Goal: Find specific page/section

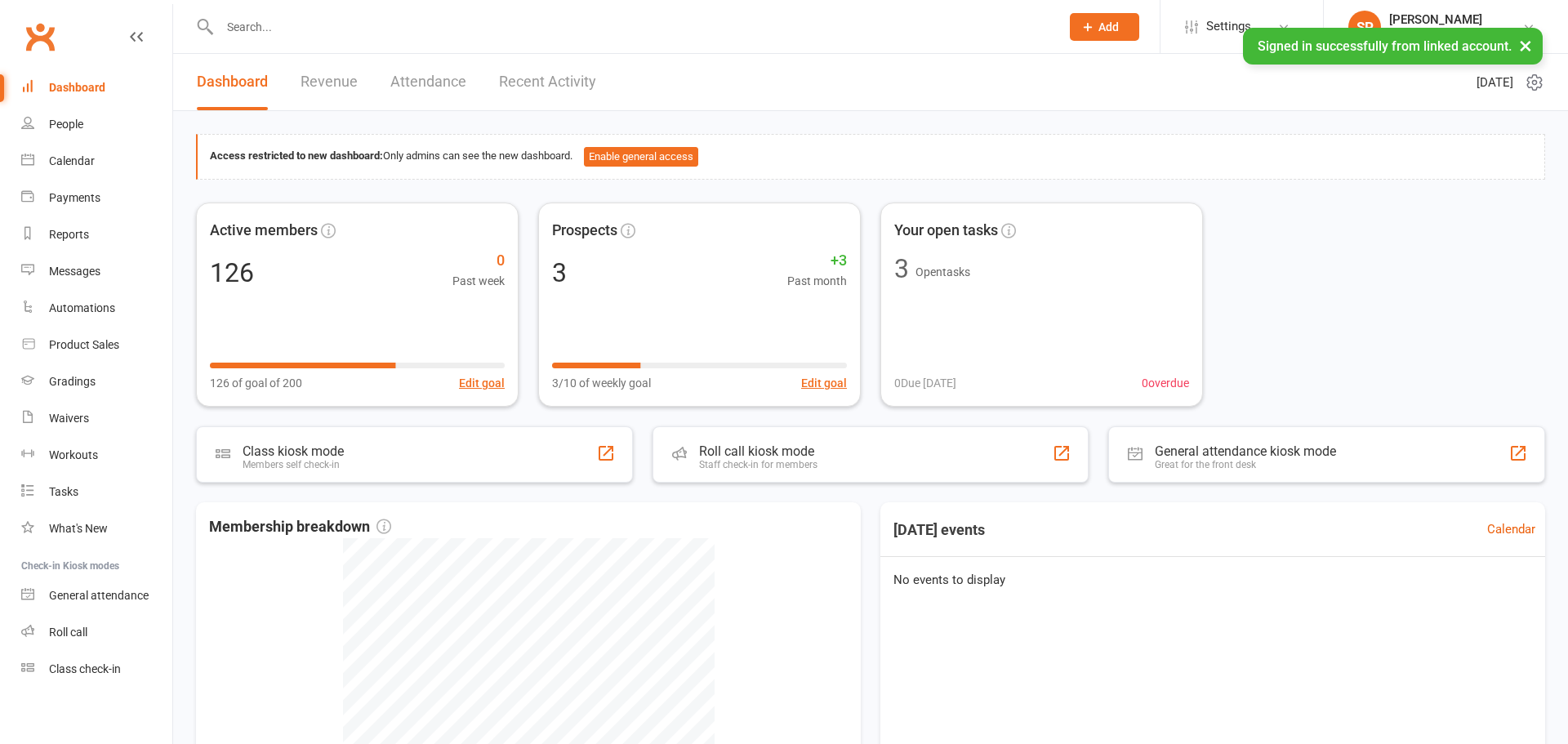
click at [290, 18] on input "text" at bounding box center [631, 27] width 834 height 23
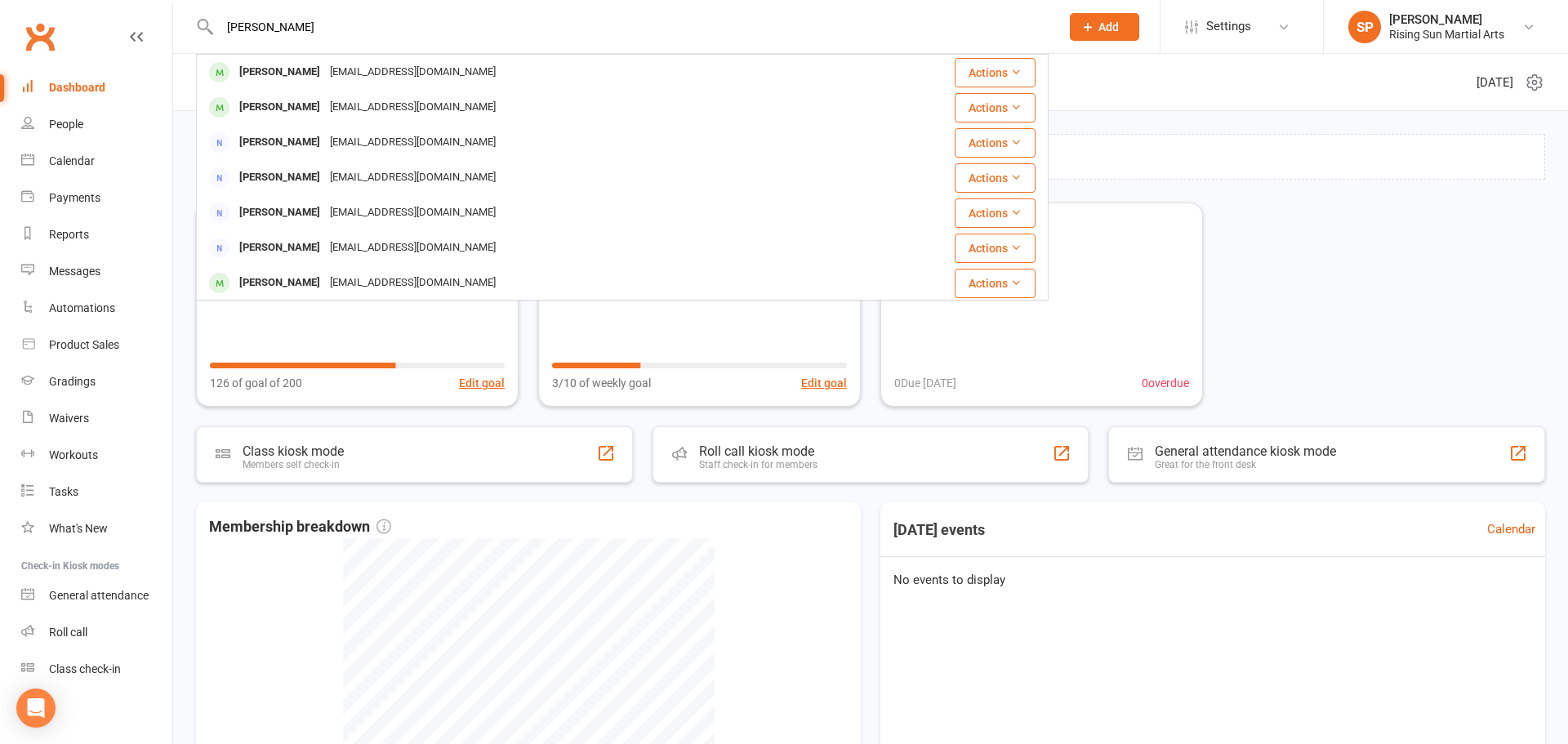
type input "[PERSON_NAME]"
click at [518, 72] on div "[PERSON_NAME] [EMAIL_ADDRESS][DOMAIN_NAME]" at bounding box center [523, 72] width 652 height 33
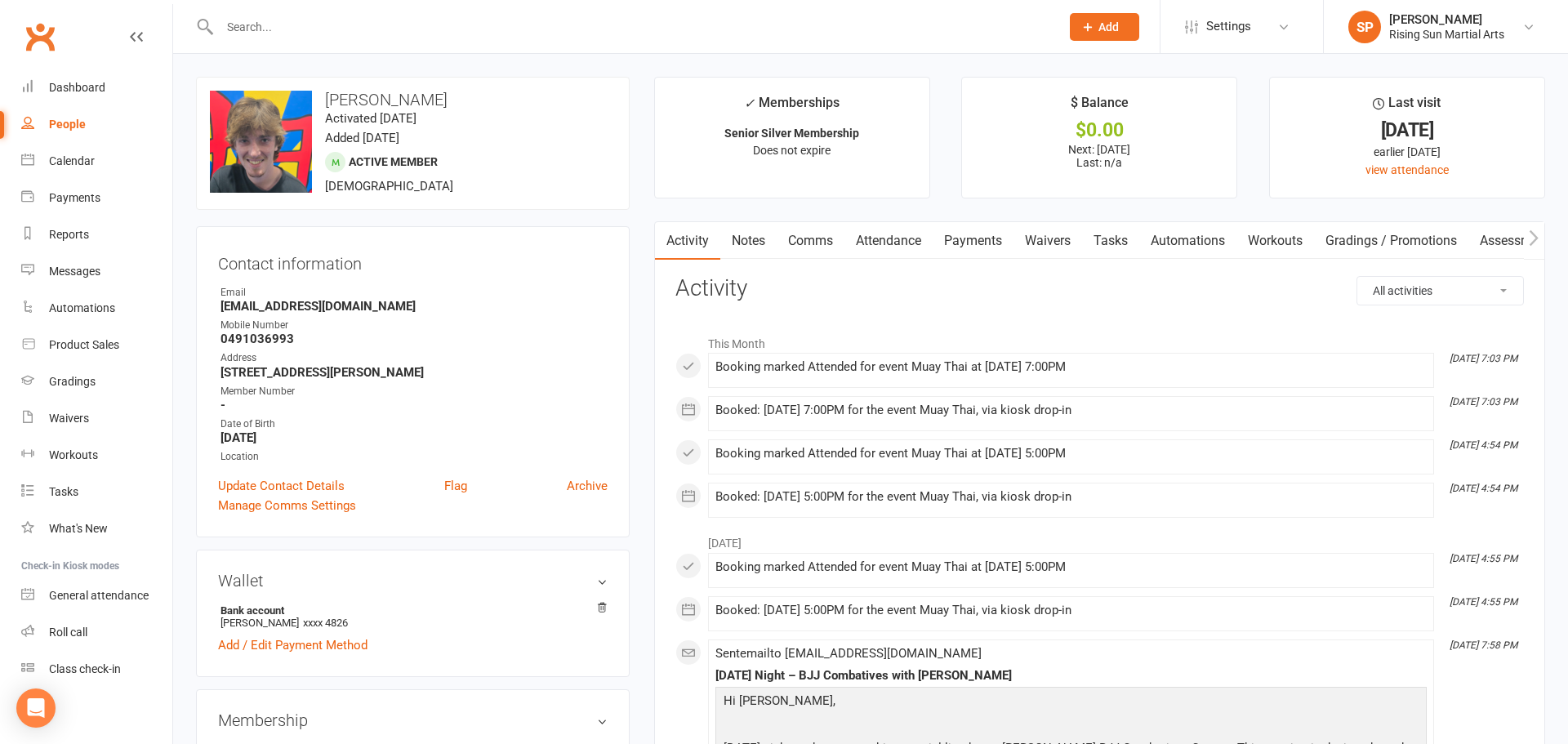
click at [975, 254] on link "Payments" at bounding box center [973, 240] width 81 height 38
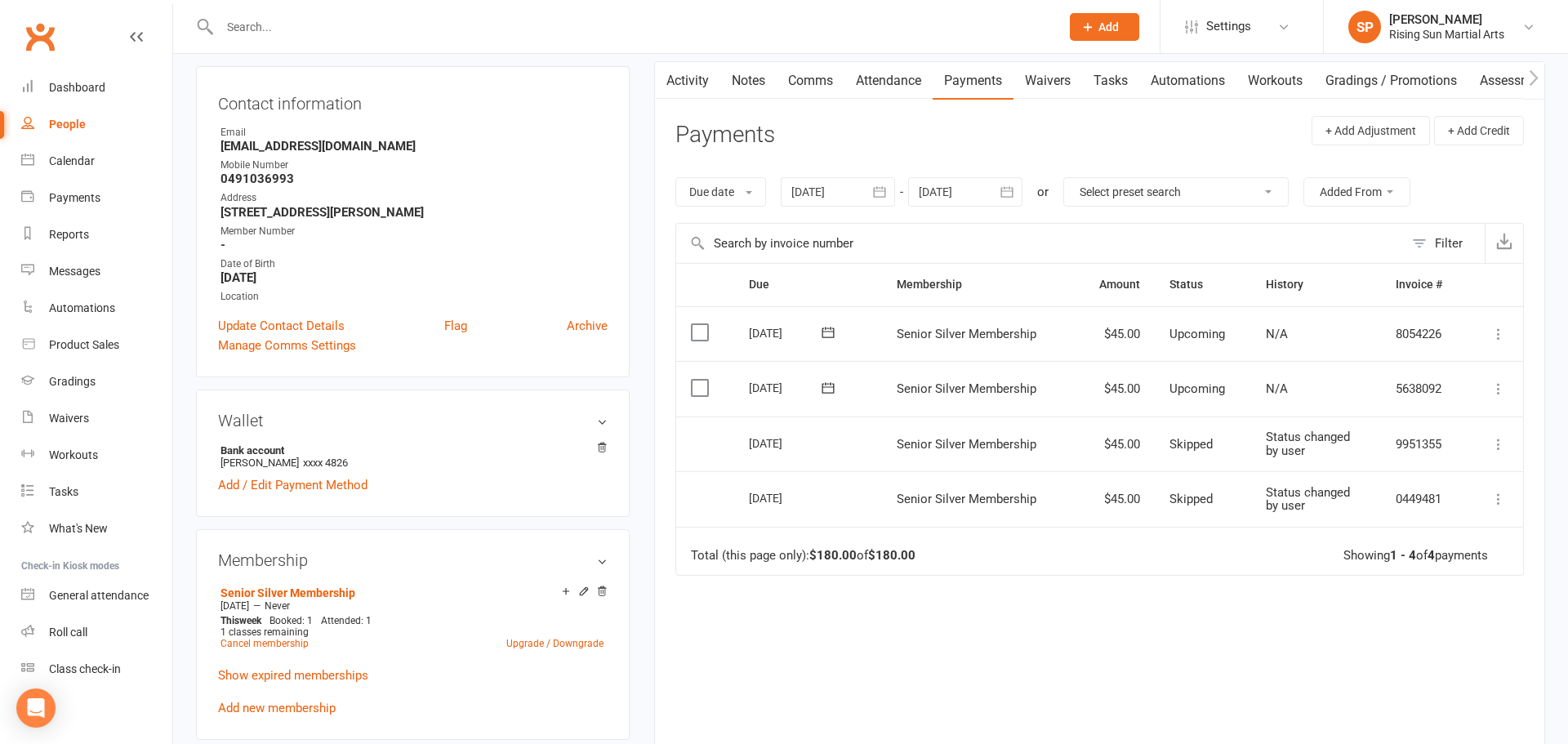
scroll to position [167, 0]
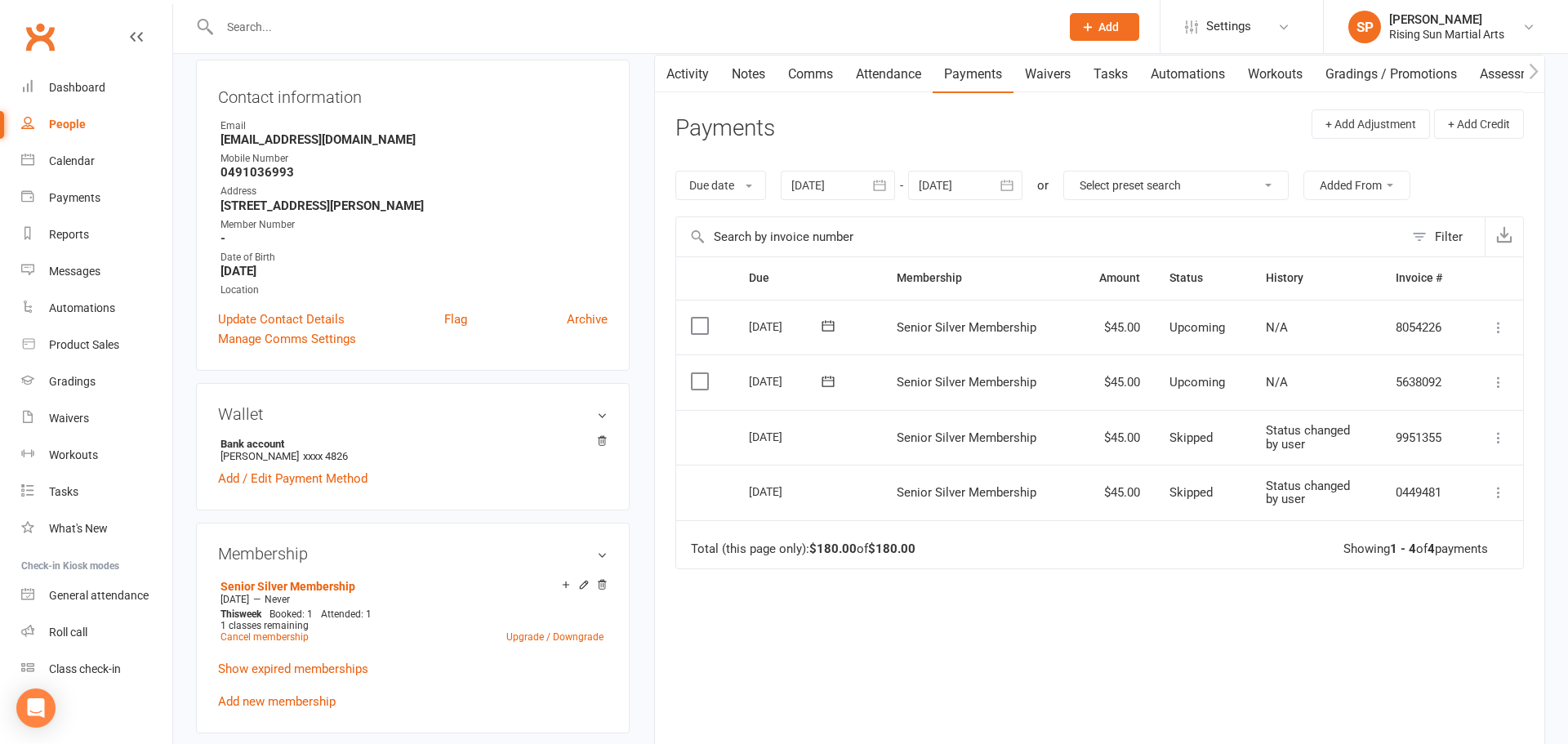
click at [1115, 616] on div "Due Contact Membership Amount Status History Invoice # Select this [DATE] [PERS…" at bounding box center [1100, 518] width 849 height 524
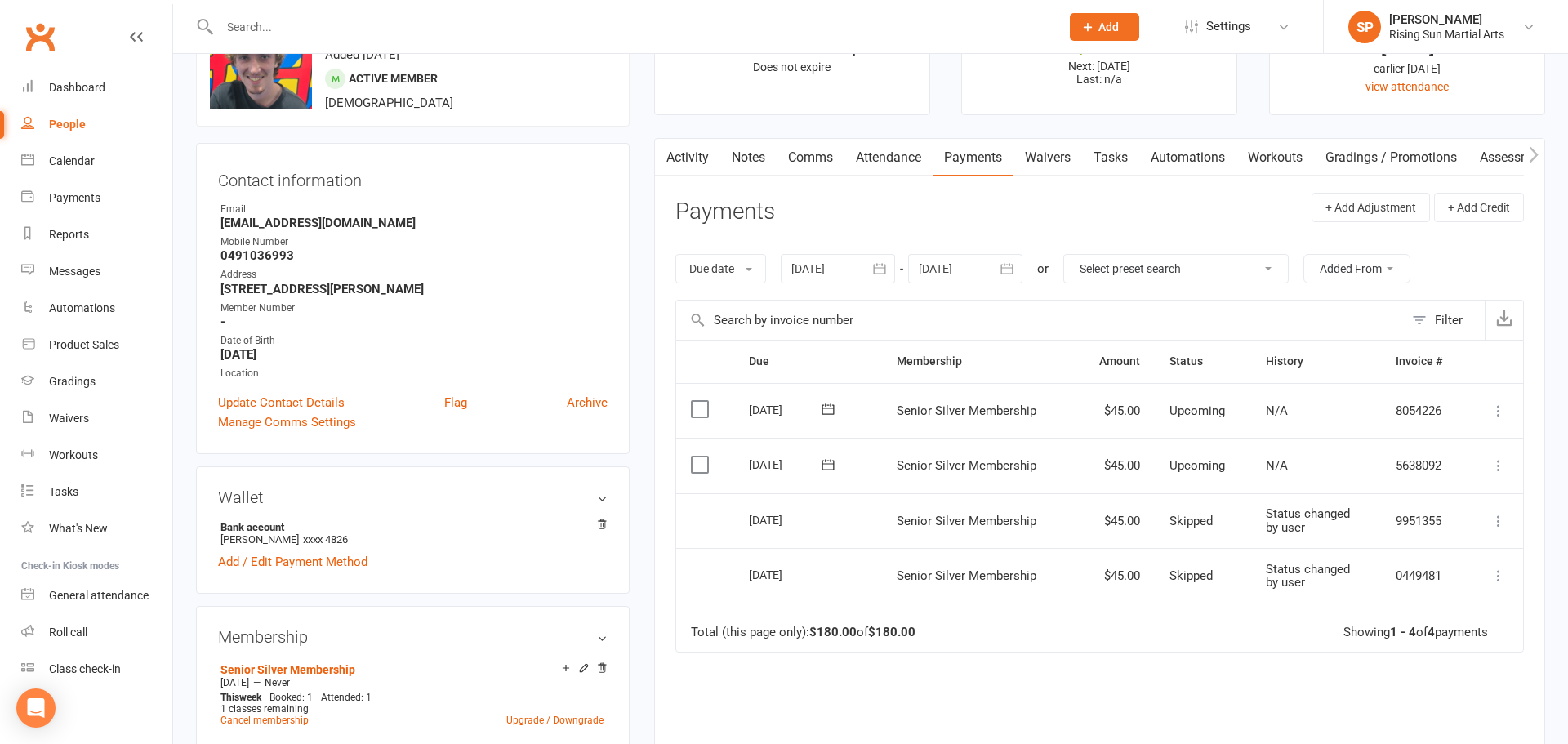
scroll to position [0, 0]
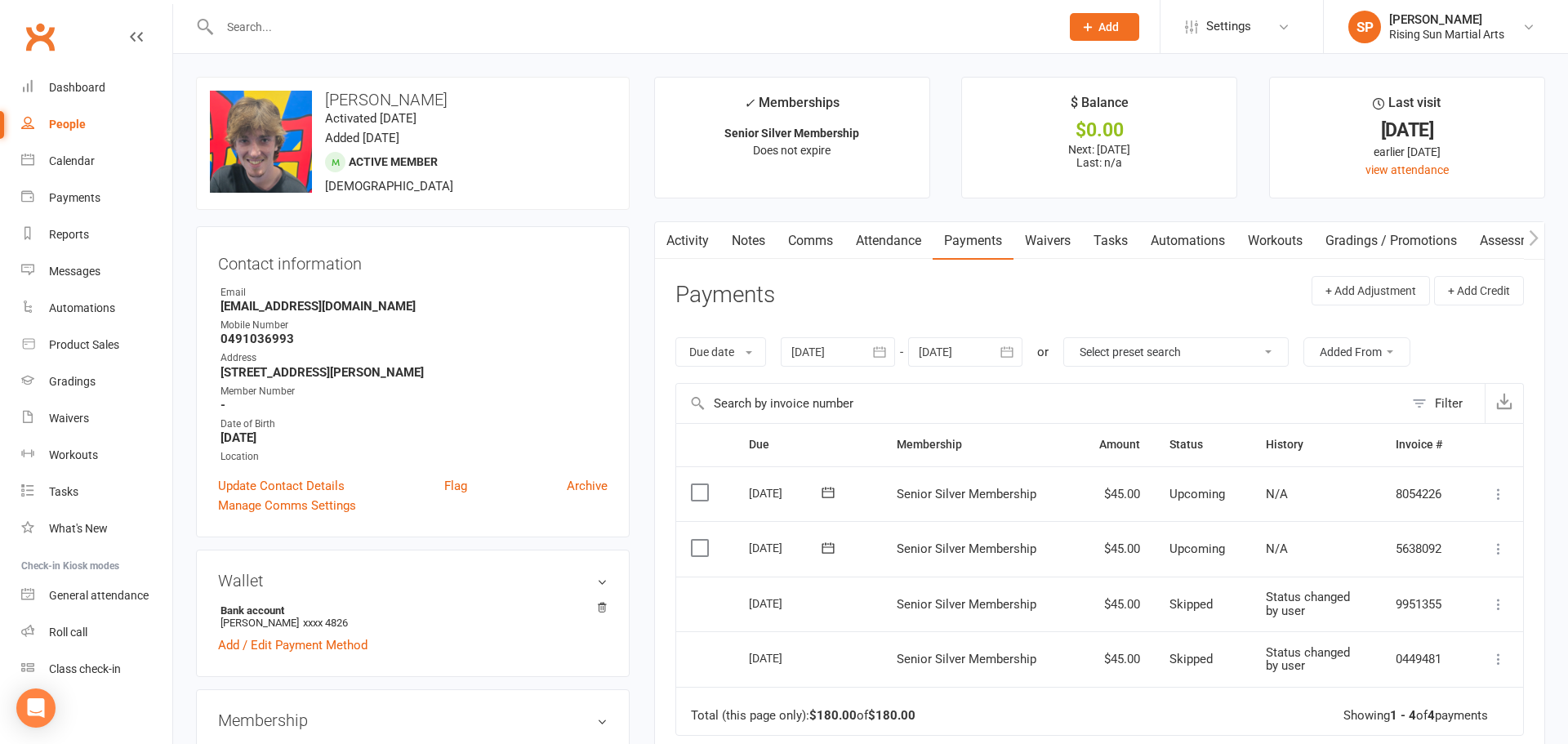
click at [627, 185] on div "upload photo change photo [PERSON_NAME] Activated [DATE] Added [DATE] Active me…" at bounding box center [413, 144] width 434 height 133
